Goal: Task Accomplishment & Management: Manage account settings

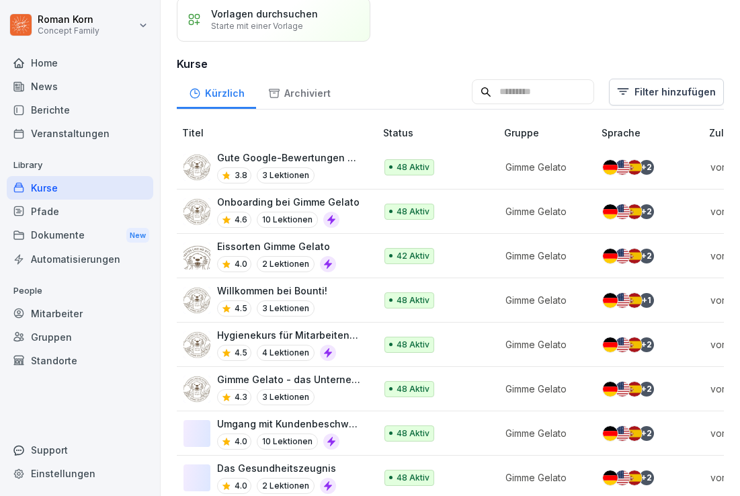
scroll to position [123, 0]
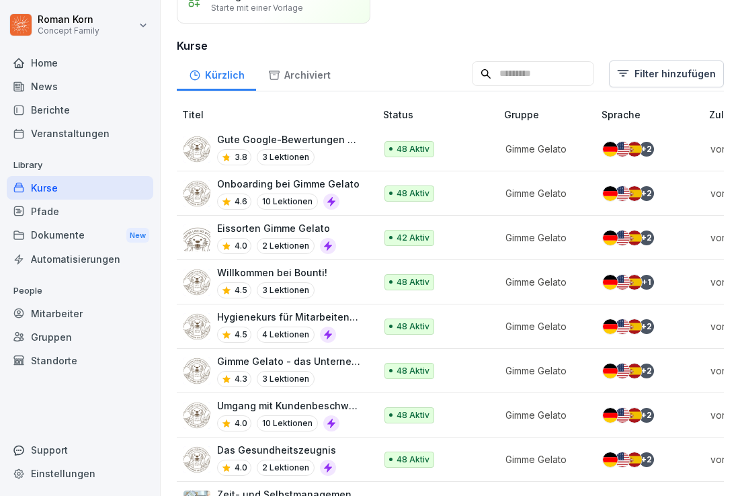
click at [266, 185] on p "Onboarding bei Gimme Gelato" at bounding box center [288, 184] width 143 height 14
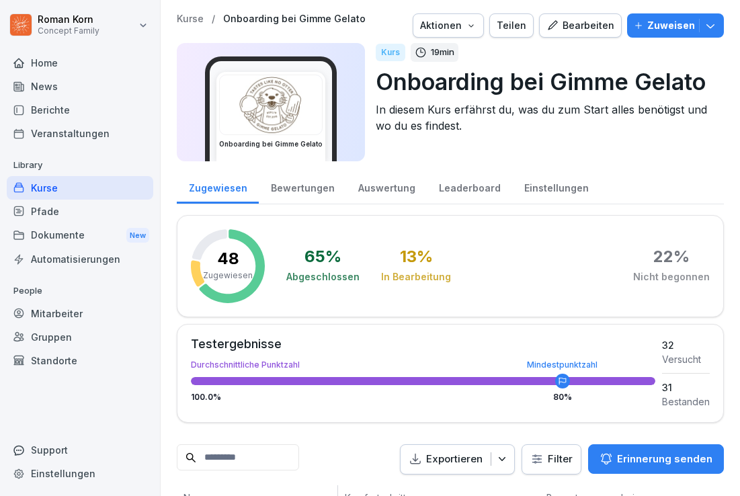
click at [582, 26] on div "Bearbeiten" at bounding box center [581, 25] width 68 height 15
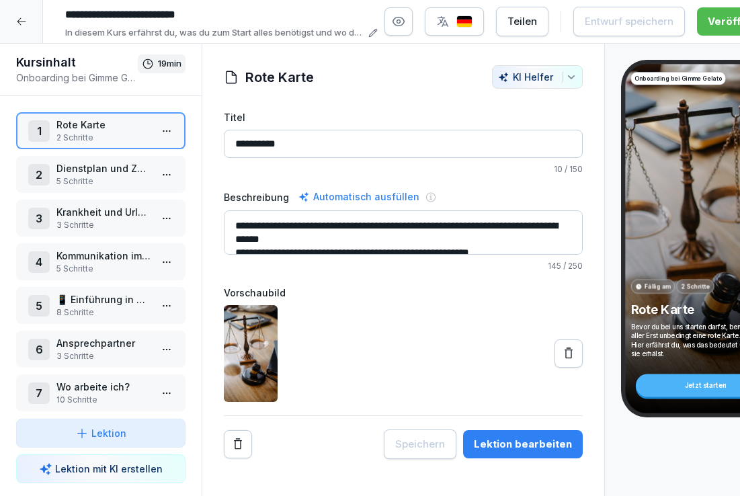
click at [96, 188] on div "2 Dienstplan und Zeiterfassung 5 Schritte" at bounding box center [100, 174] width 169 height 37
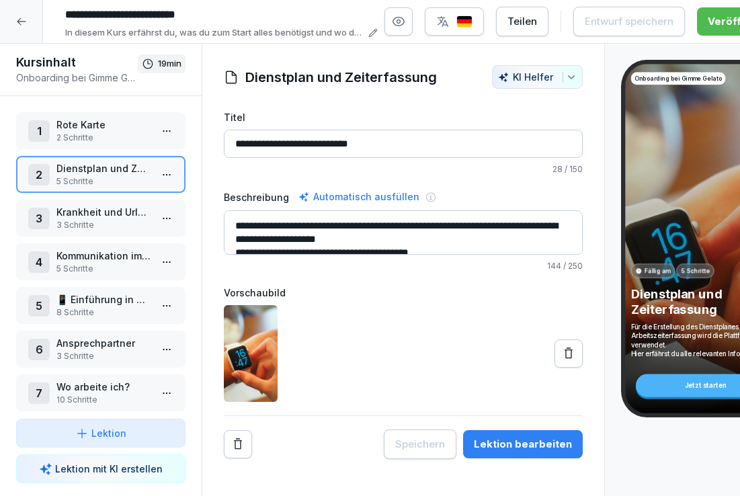
click at [122, 147] on div "1 Rote Karte 2 Schritte" at bounding box center [100, 130] width 169 height 37
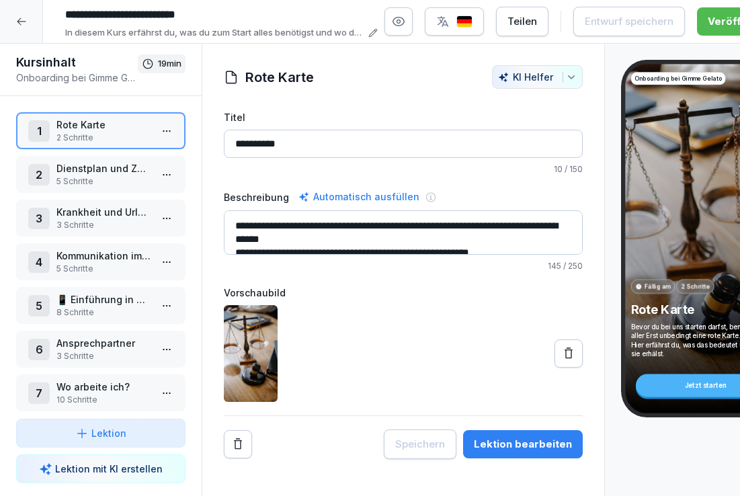
click at [139, 124] on p "Rote Karte" at bounding box center [103, 125] width 94 height 14
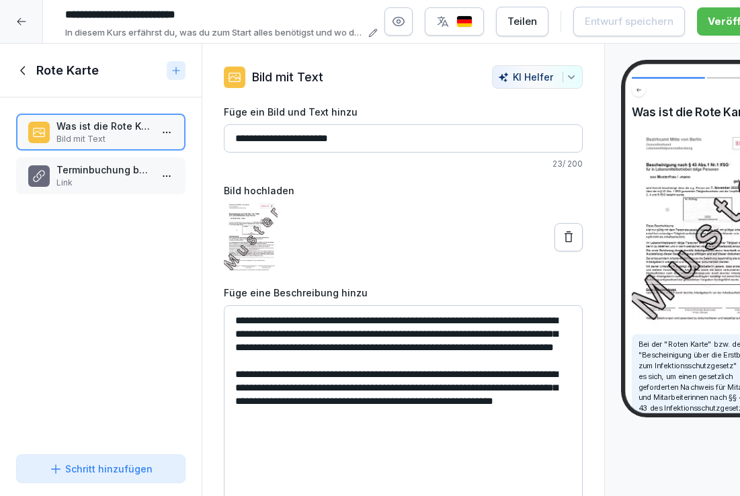
click at [106, 186] on p "Link" at bounding box center [103, 183] width 94 height 12
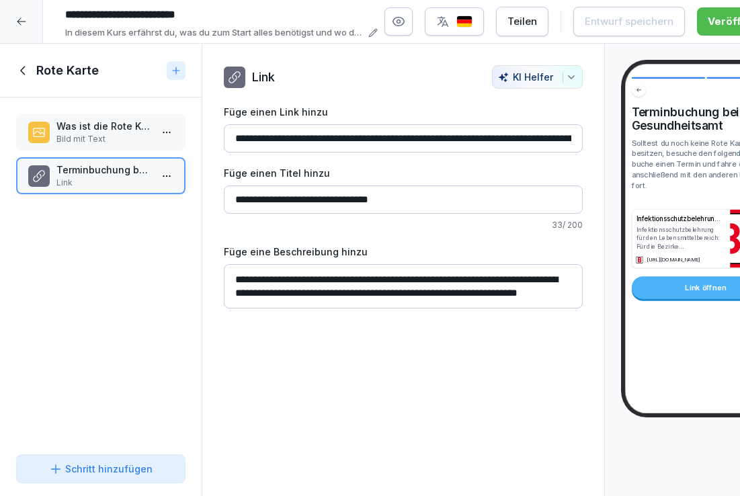
drag, startPoint x: 233, startPoint y: 140, endPoint x: 282, endPoint y: 195, distance: 74.3
